Goal: Task Accomplishment & Management: Manage account settings

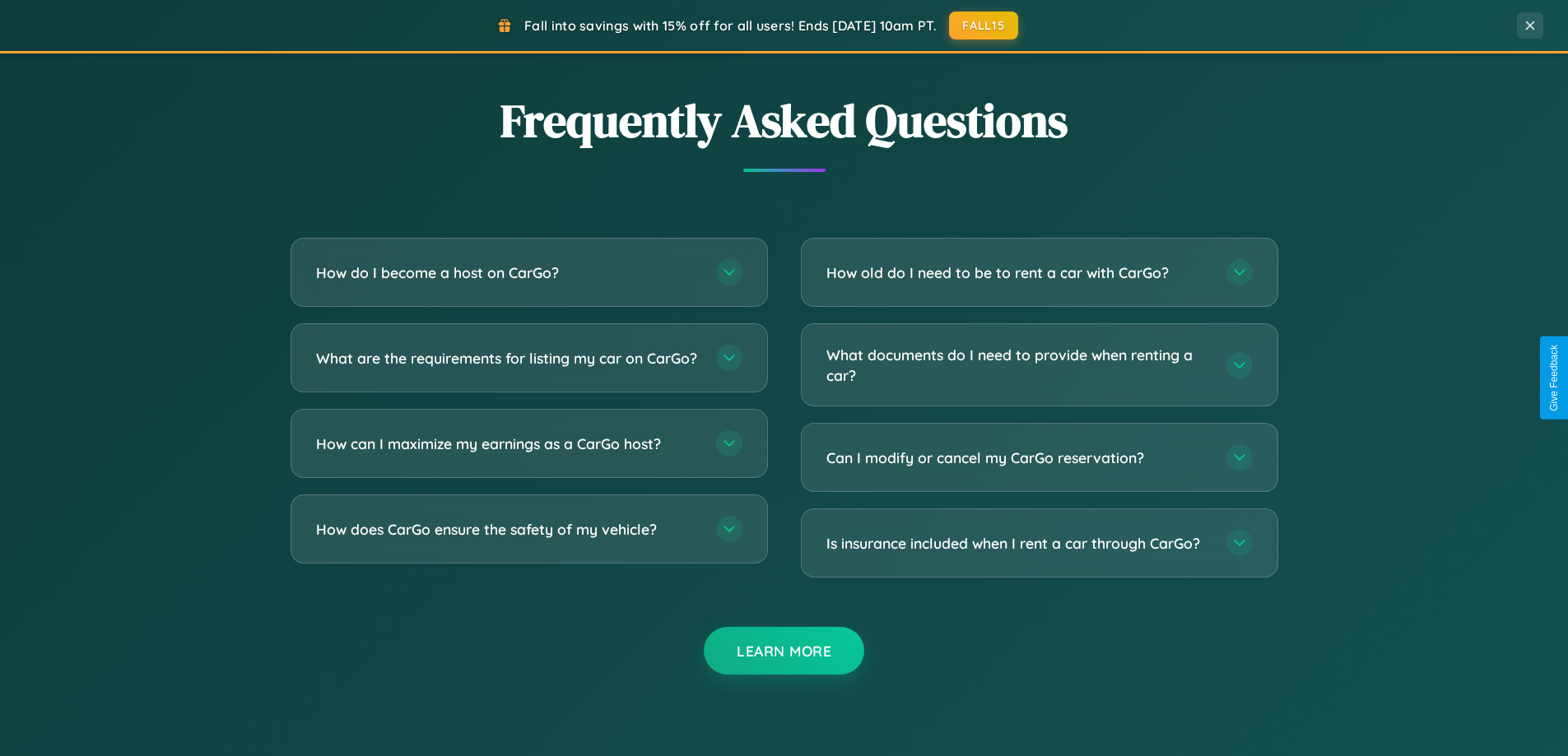
scroll to position [3165, 0]
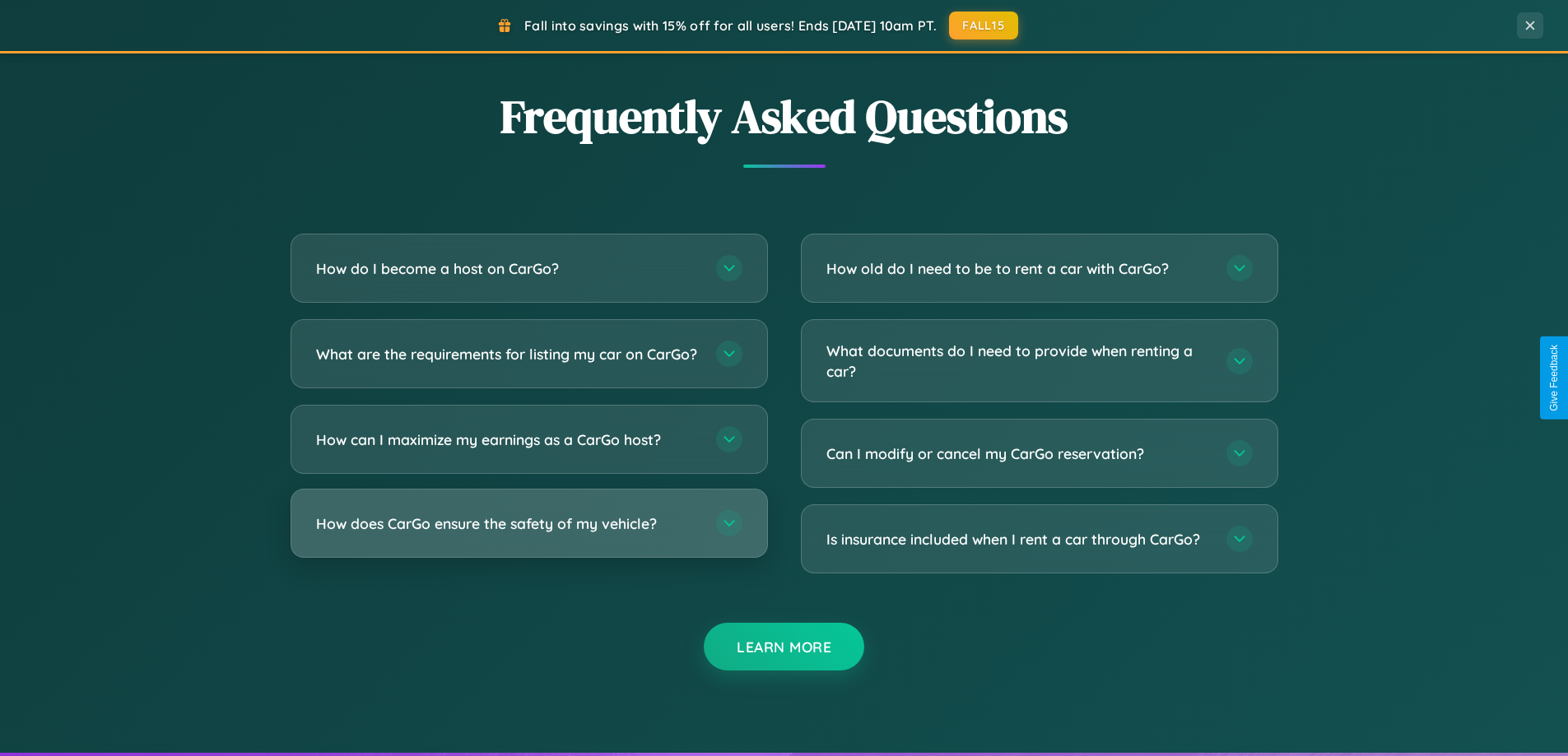
click at [529, 533] on h3 "How does CarGo ensure the safety of my vehicle?" at bounding box center [508, 523] width 384 height 21
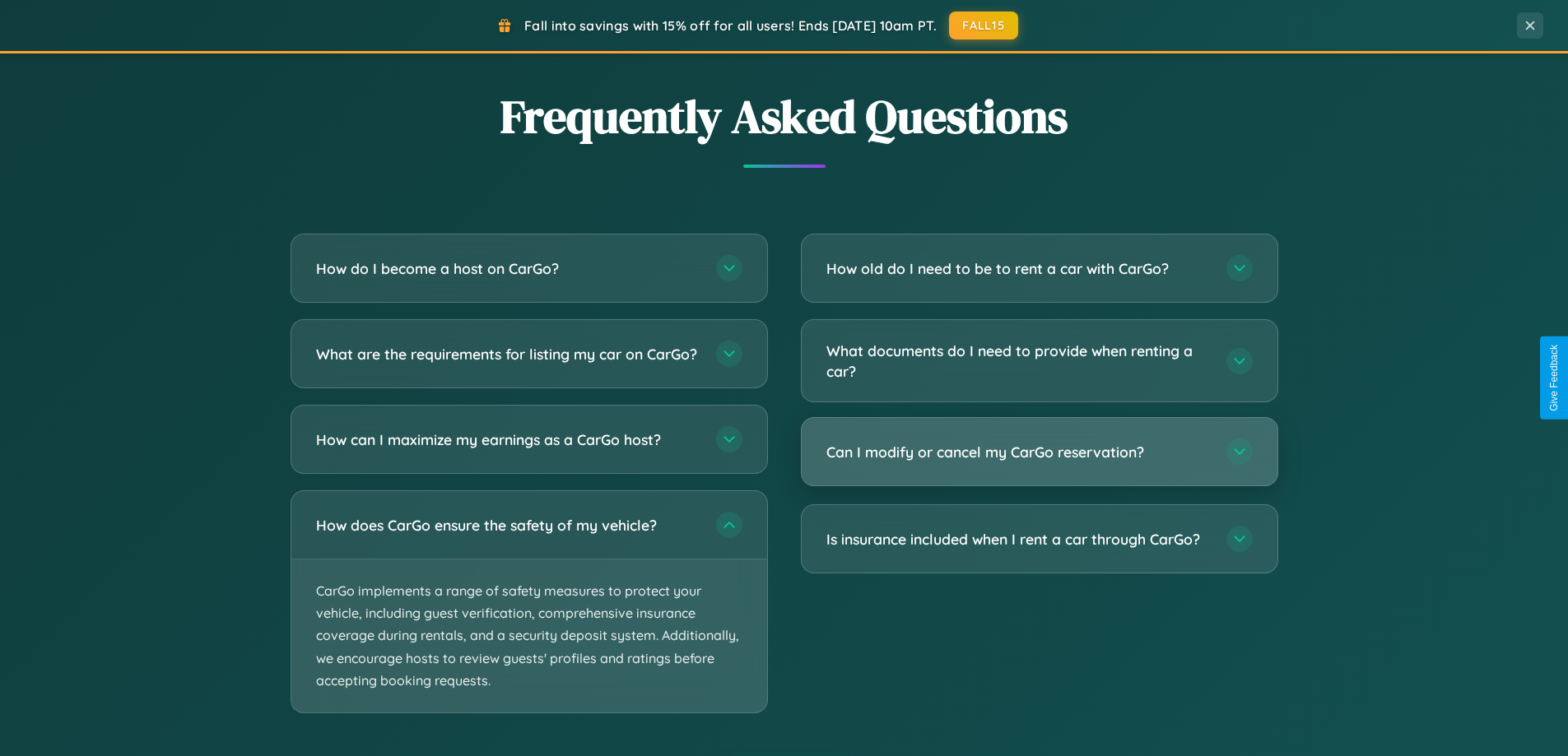
click at [1038, 452] on h3 "Can I modify or cancel my CarGo reservation?" at bounding box center [1018, 452] width 384 height 21
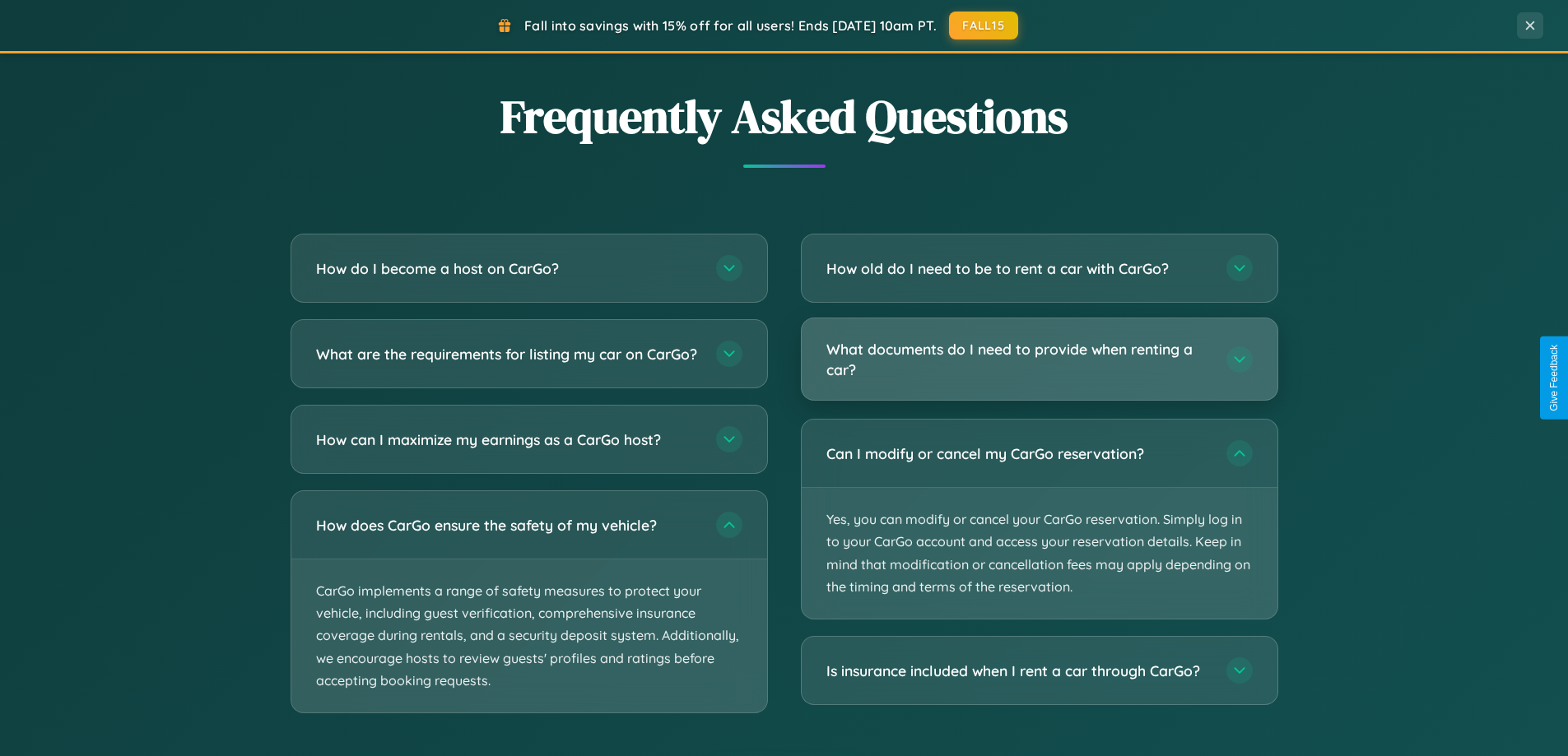
click at [1038, 359] on h3 "What documents do I need to provide when renting a car?" at bounding box center [1018, 359] width 384 height 40
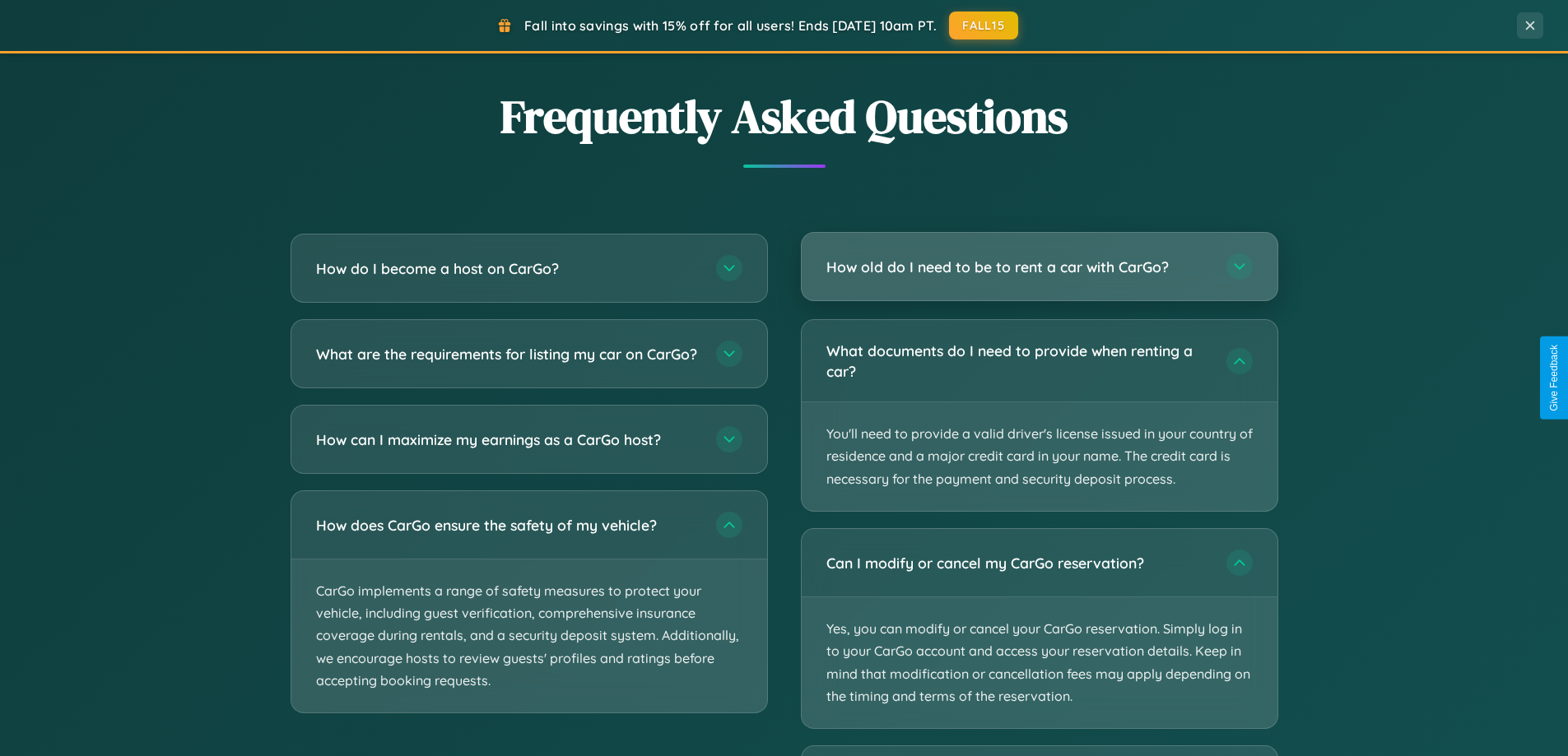
click at [1038, 267] on h3 "How old do I need to be to rent a car with CarGo?" at bounding box center [1018, 267] width 384 height 21
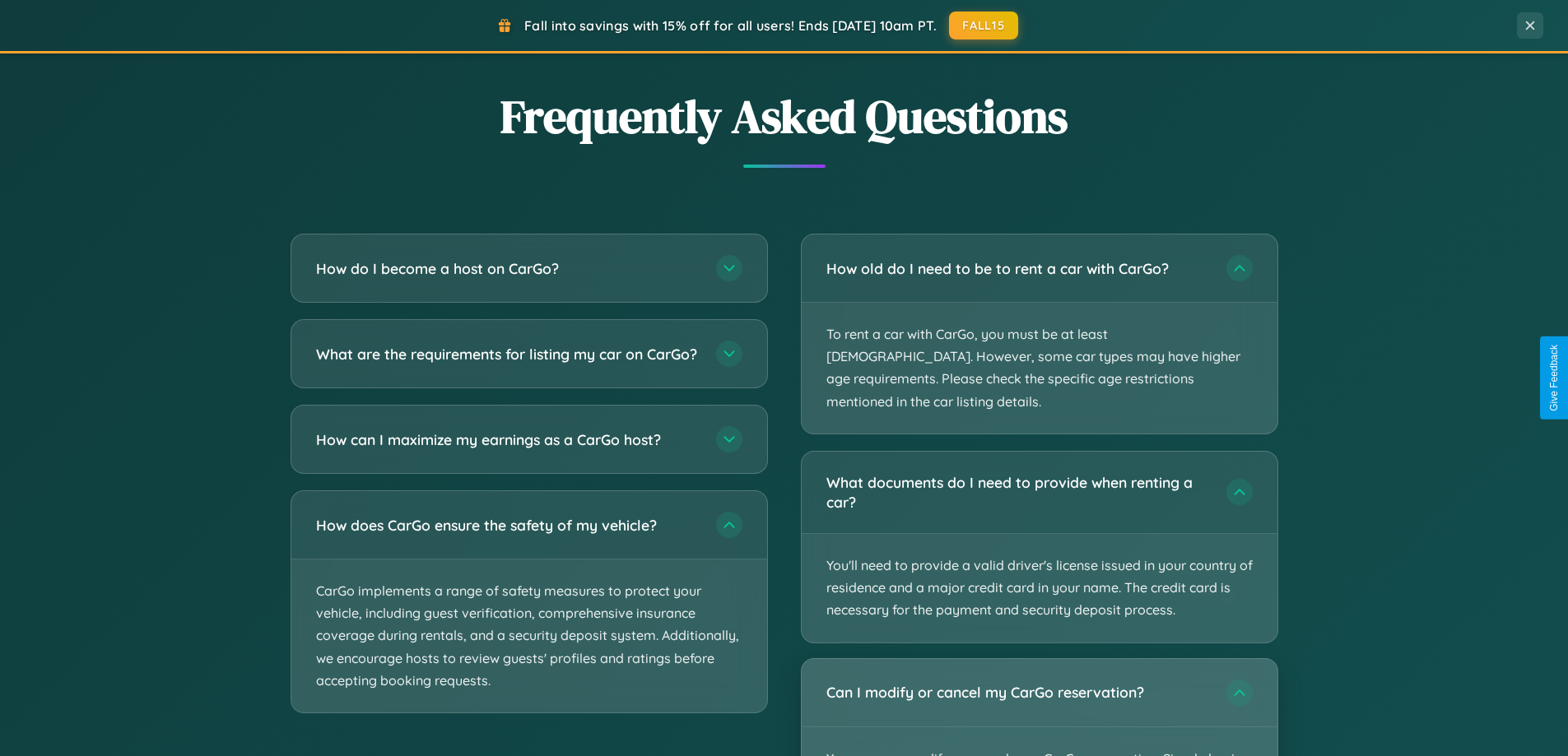
click at [1038, 696] on div "Can I modify or cancel my CarGo reservation?" at bounding box center [1039, 692] width 475 height 68
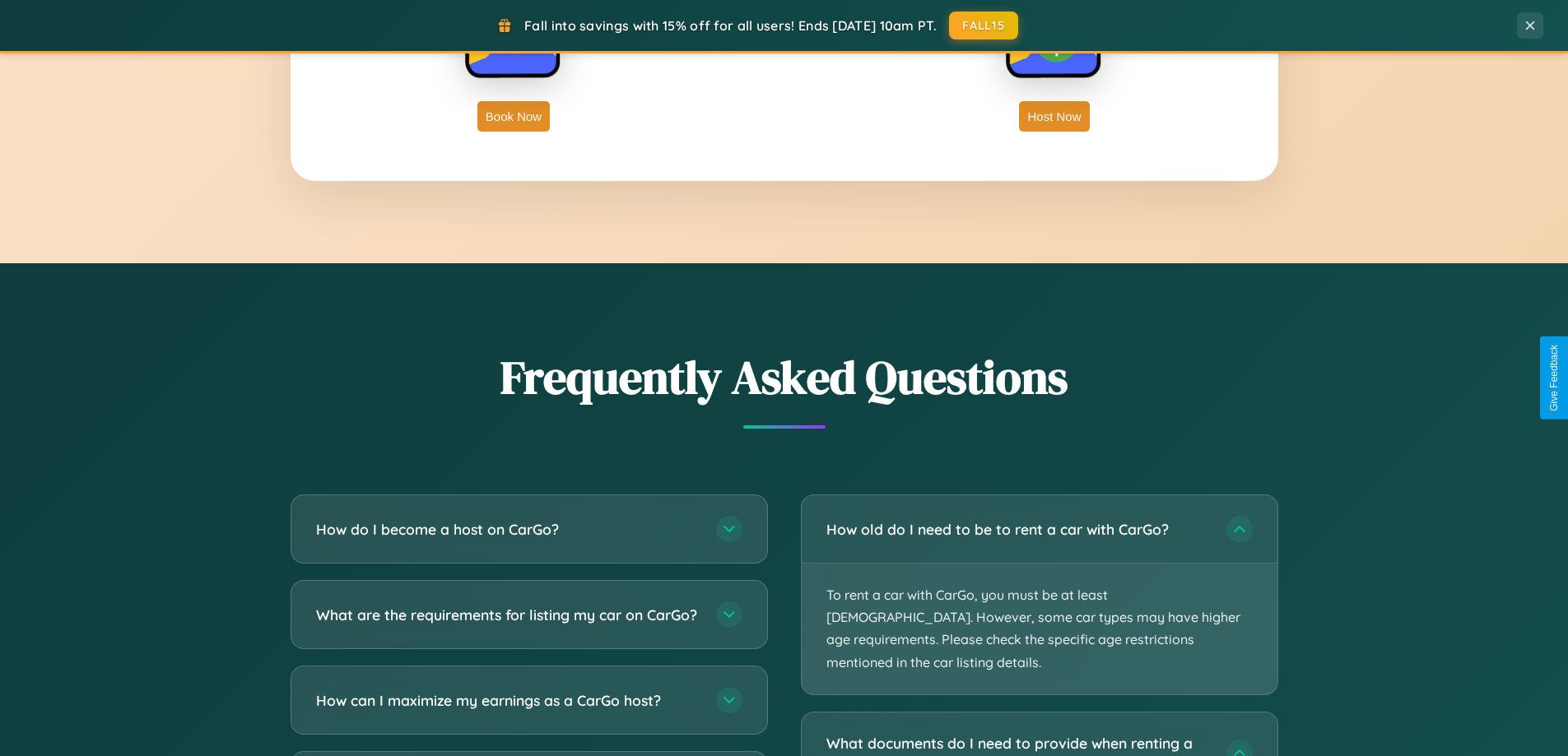
scroll to position [0, 0]
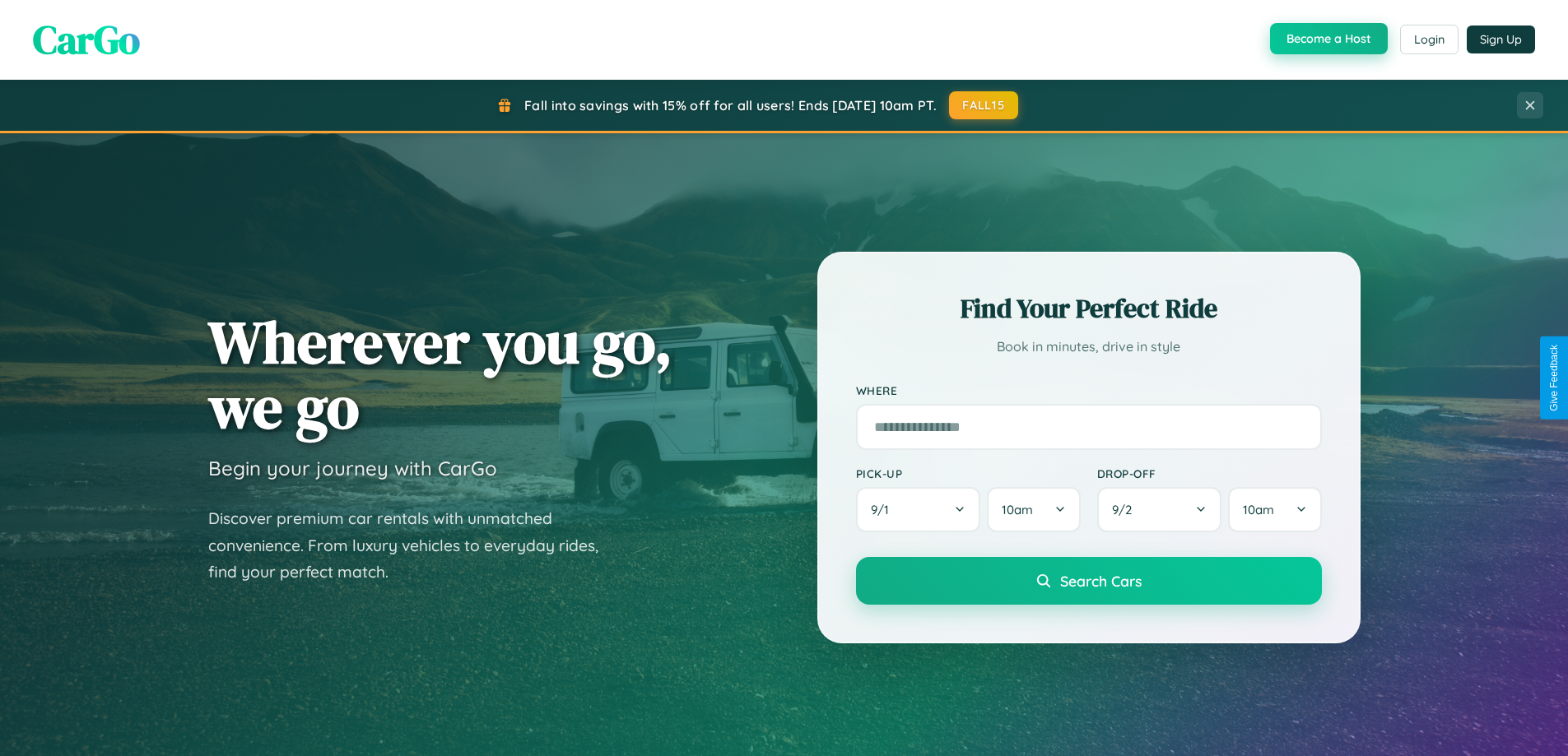
click at [1327, 39] on button "Become a Host" at bounding box center [1329, 38] width 118 height 31
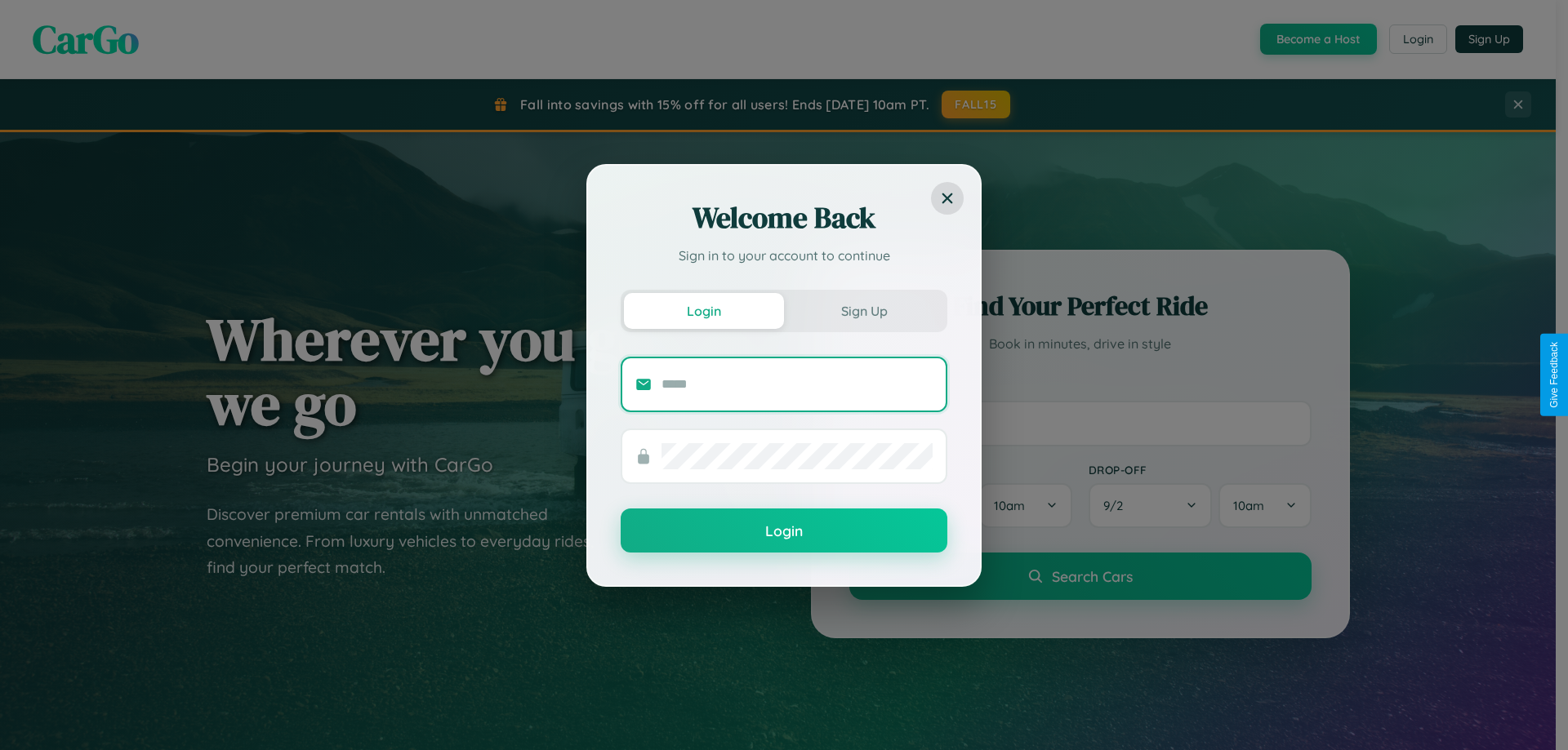
click at [797, 384] on input "text" at bounding box center [797, 385] width 271 height 26
type input "**********"
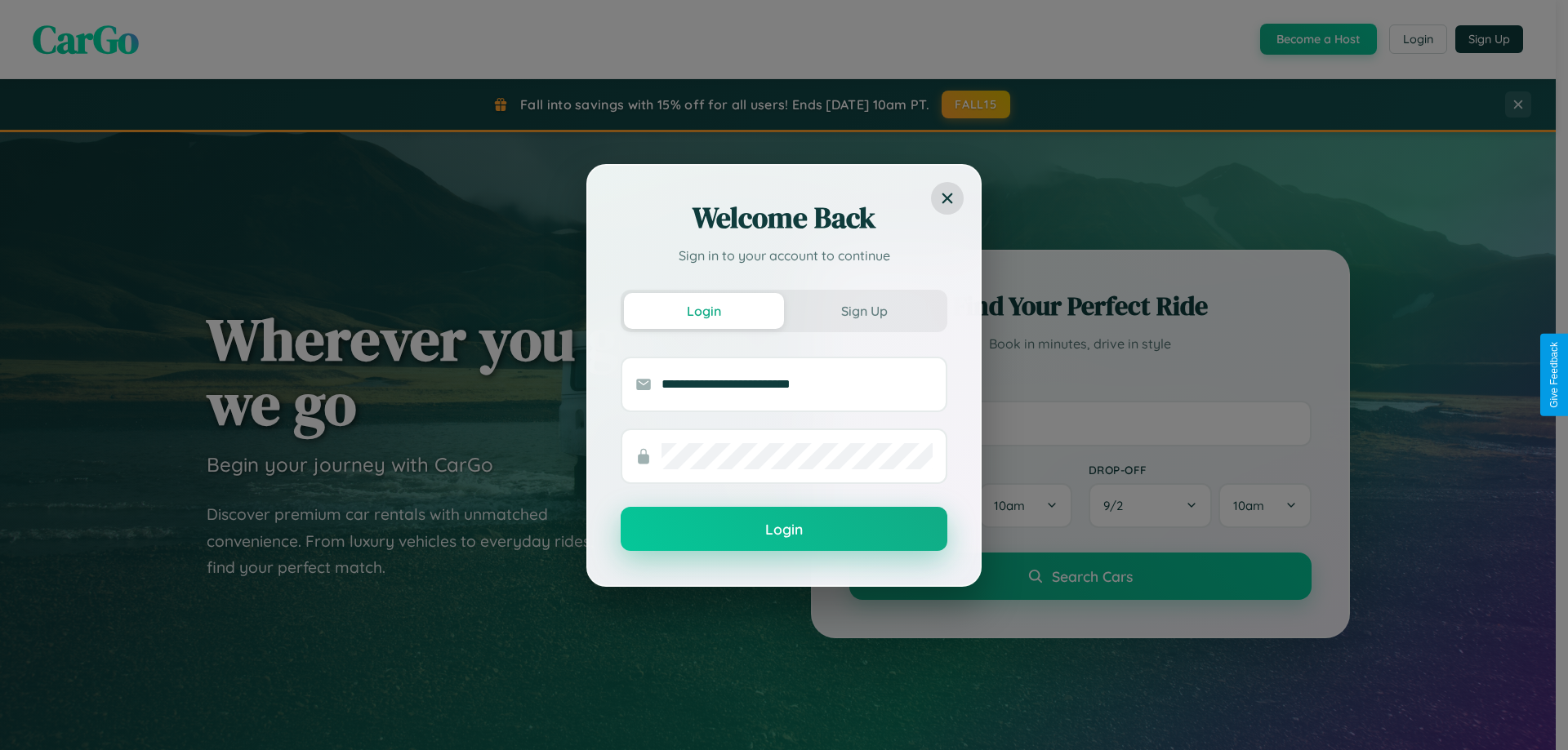
click at [784, 529] on button "Login" at bounding box center [784, 528] width 327 height 44
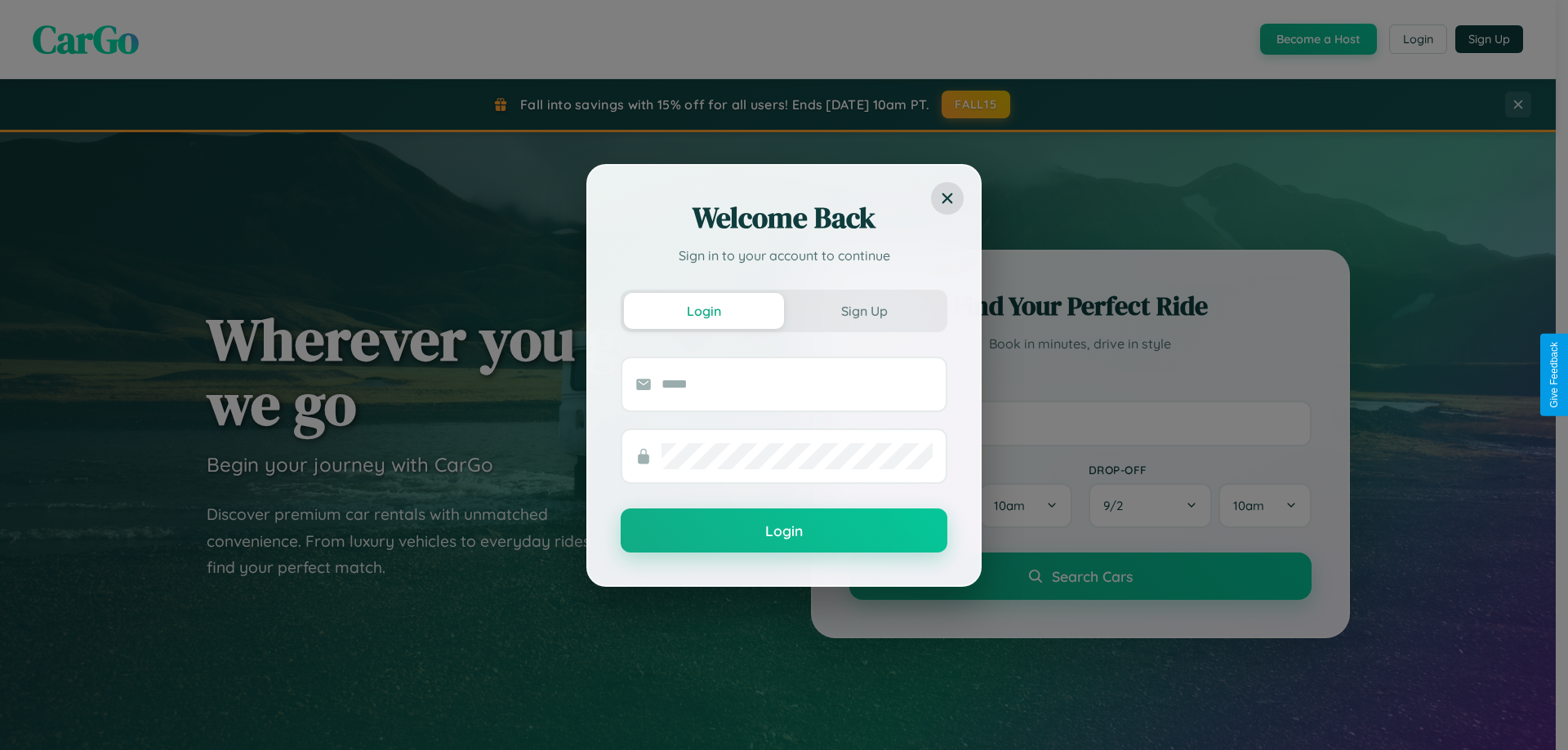
click at [1316, 39] on div "Welcome Back Sign in to your account to continue Login Sign Up Login" at bounding box center [784, 375] width 1568 height 750
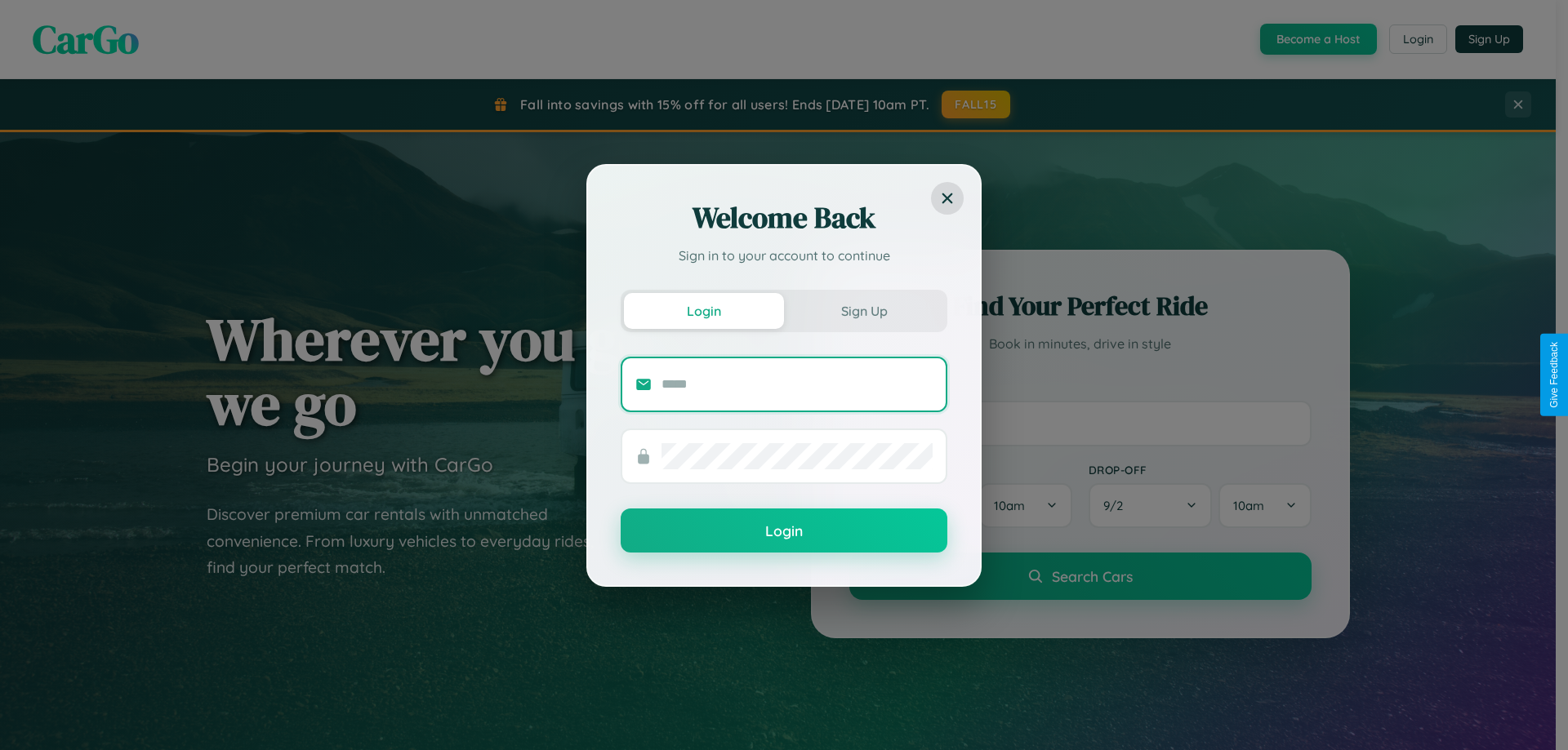
click at [797, 384] on input "text" at bounding box center [797, 385] width 271 height 26
type input "**********"
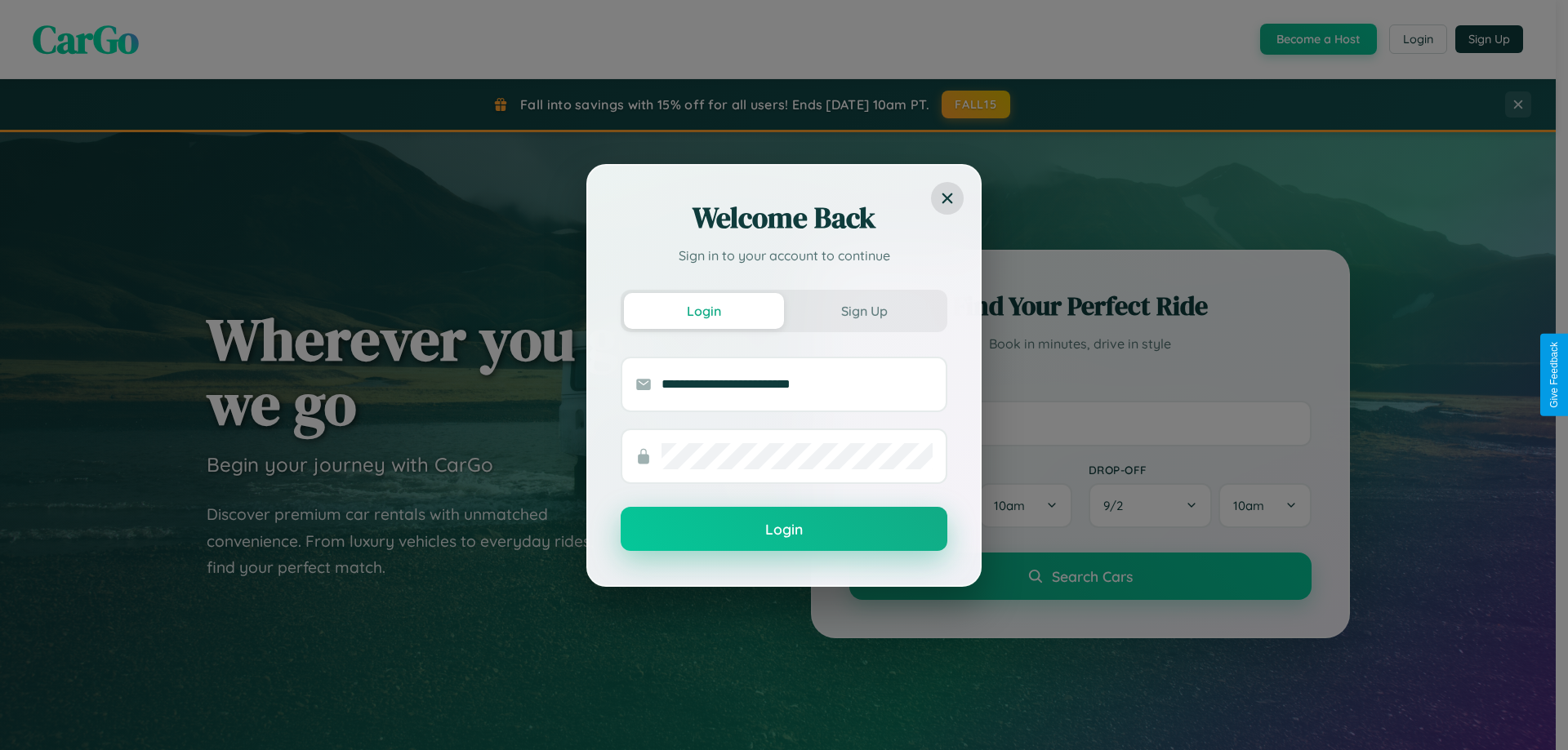
click at [784, 529] on button "Login" at bounding box center [784, 528] width 327 height 44
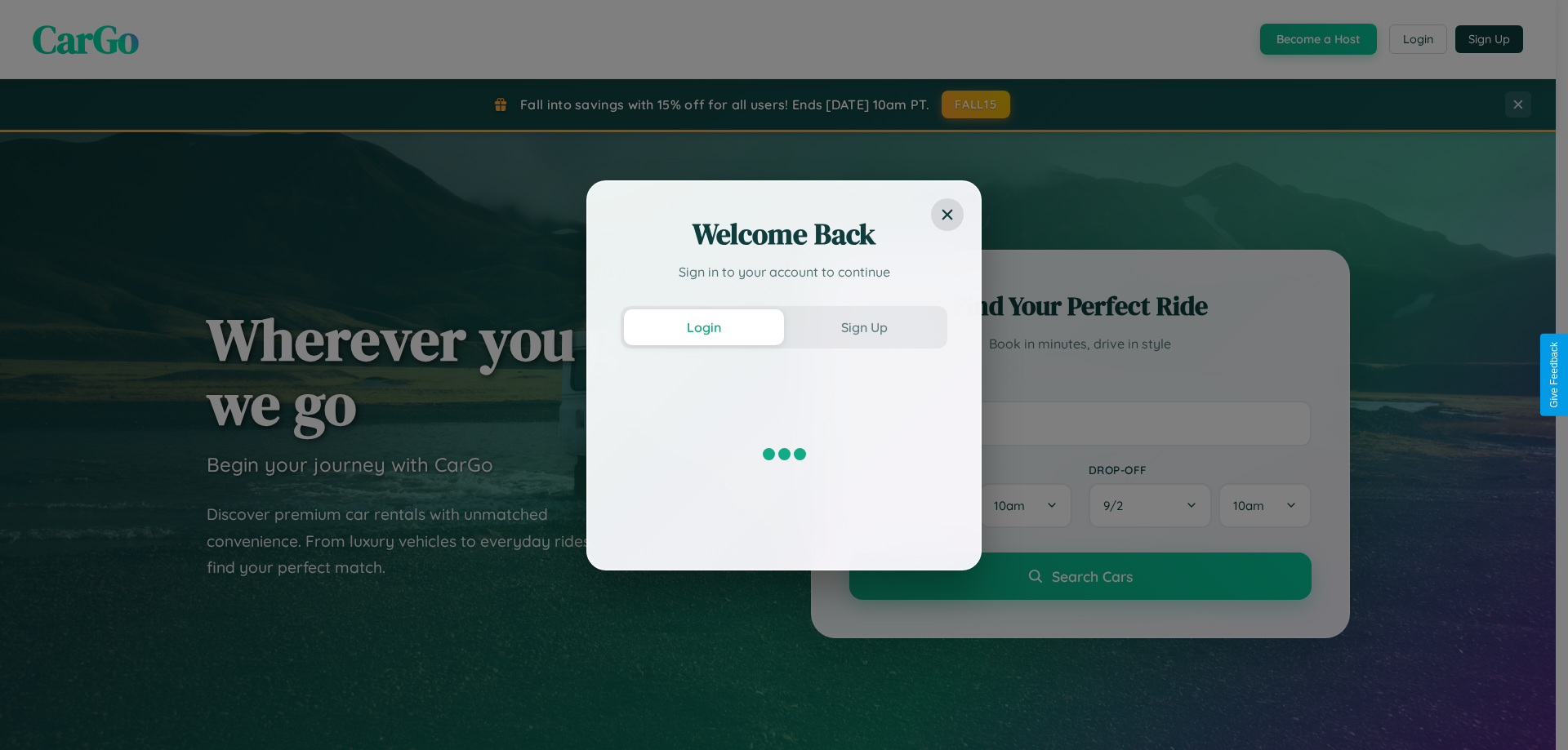
click at [1316, 39] on div "Welcome Back Sign in to your account to continue Login Sign Up" at bounding box center [784, 375] width 1568 height 750
